Goal: Complete application form

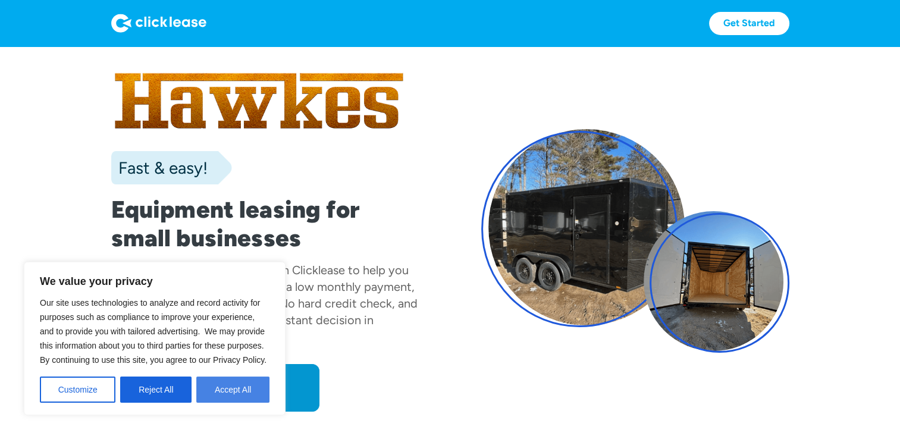
click at [222, 390] on button "Accept All" at bounding box center [232, 389] width 73 height 26
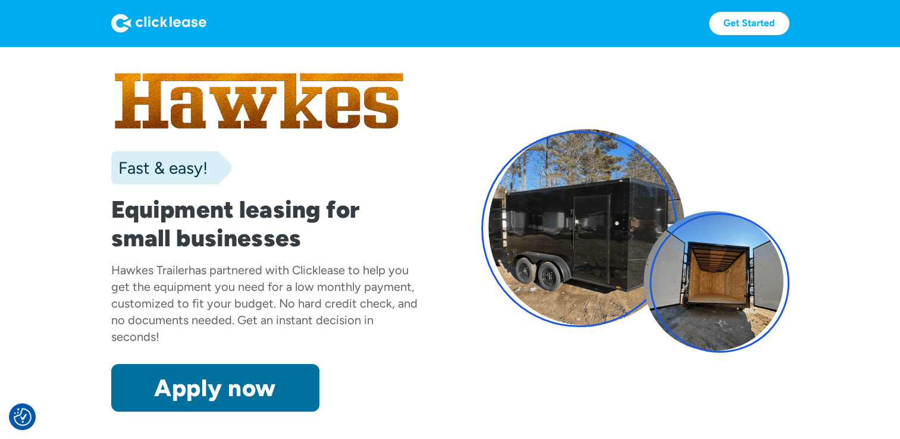
click at [233, 386] on link "Apply now" at bounding box center [215, 388] width 208 height 48
